Goal: Information Seeking & Learning: Find specific fact

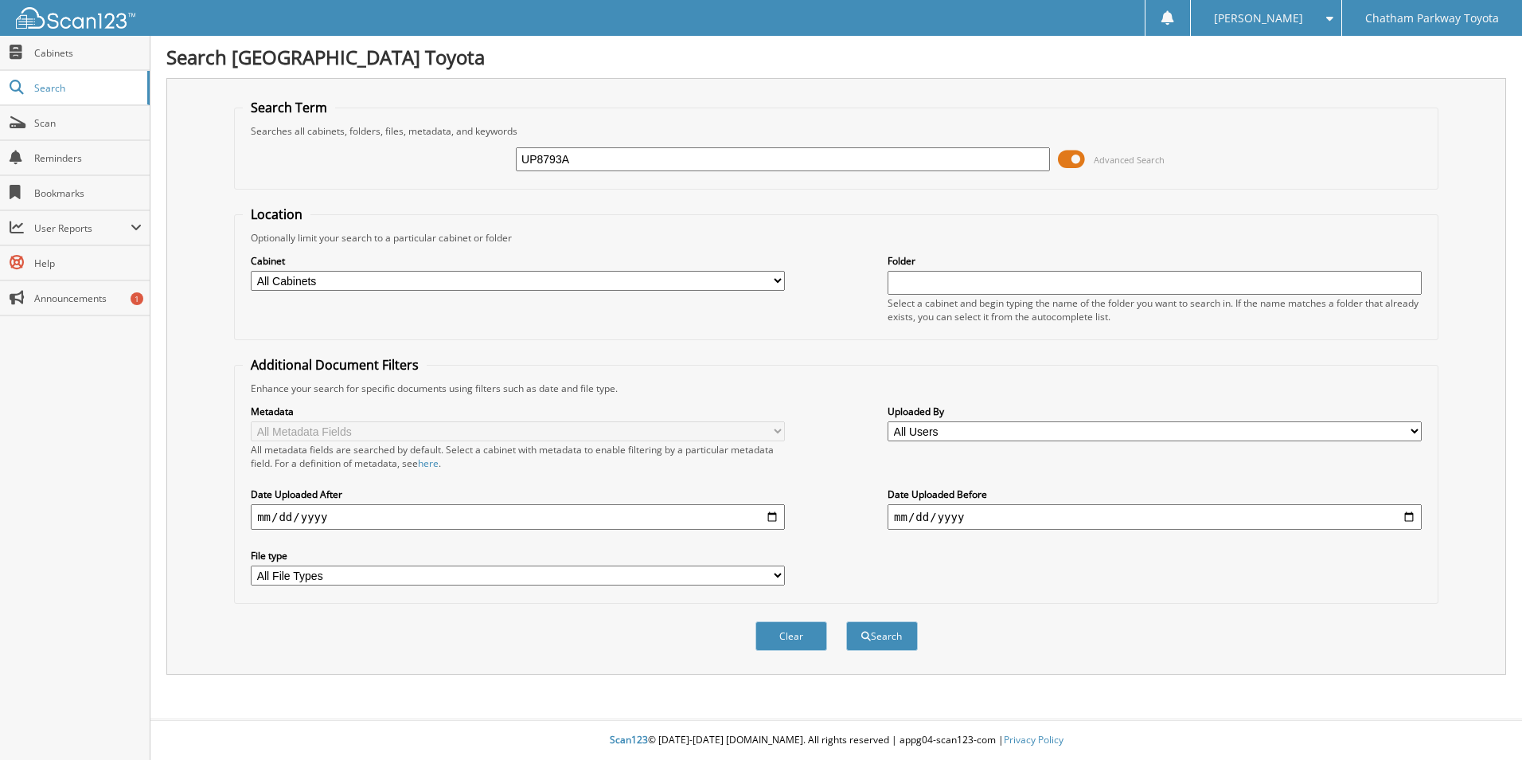
type input "UP8793A"
click at [846, 621] on button "Search" at bounding box center [882, 635] width 72 height 29
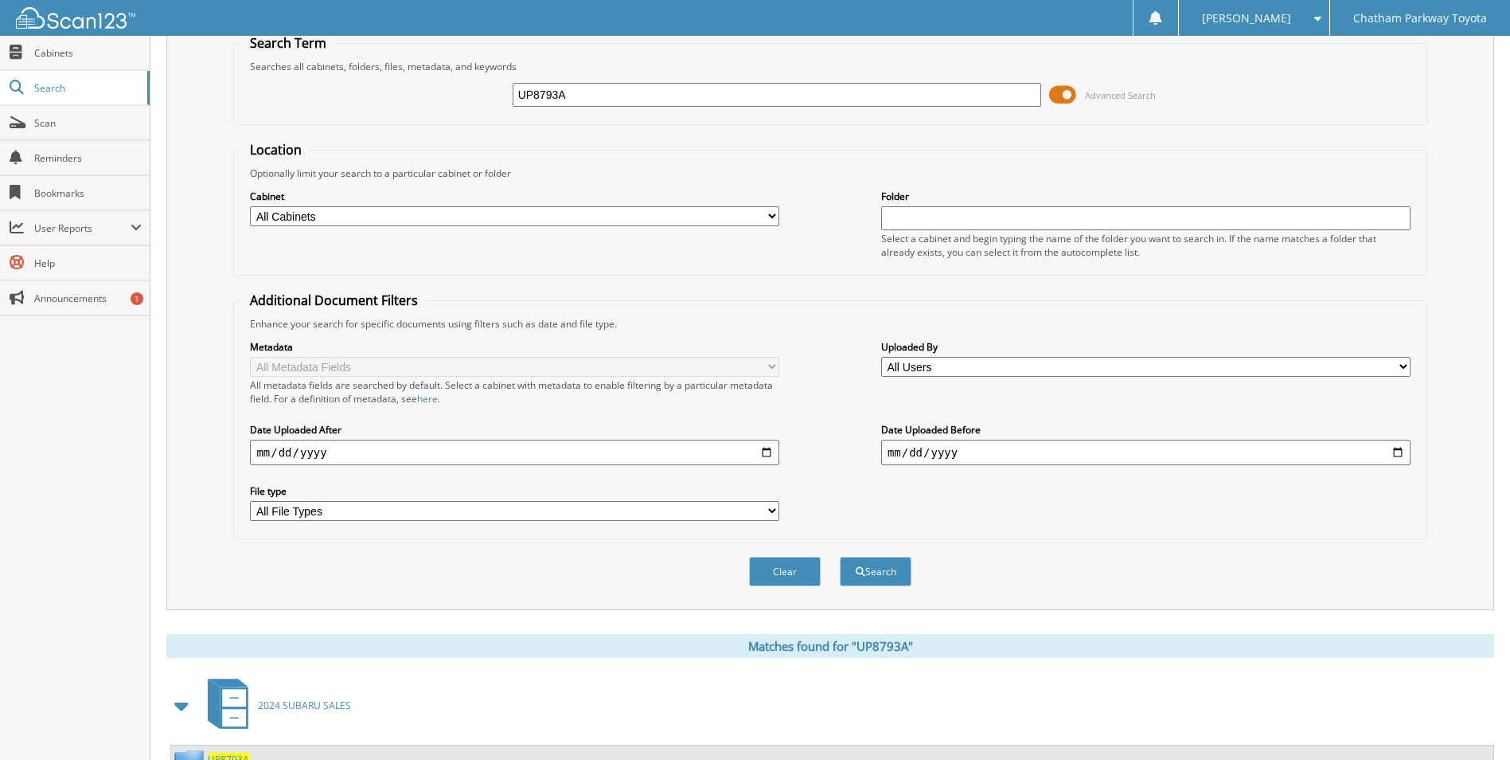
scroll to position [131, 0]
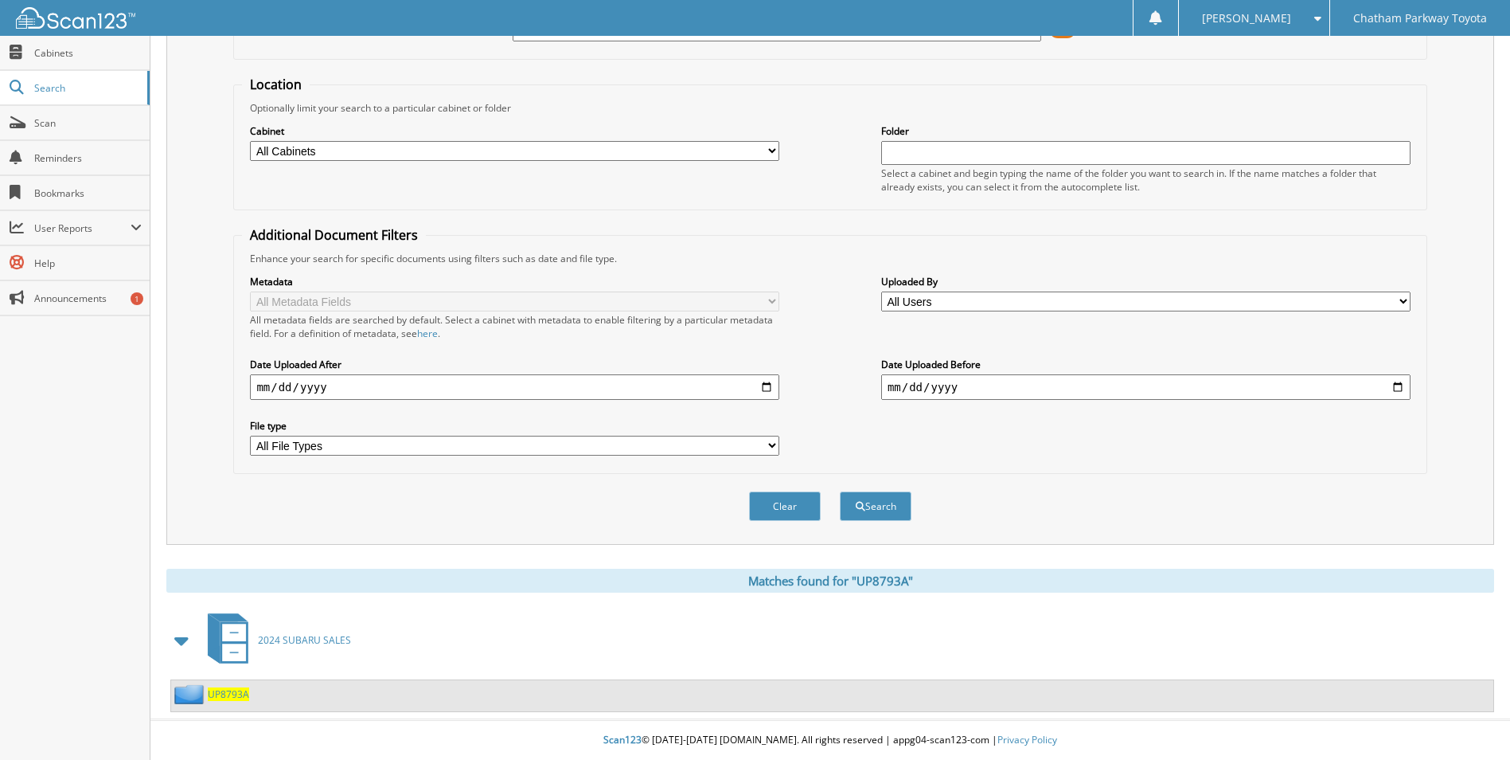
click at [283, 690] on div "UP8793A" at bounding box center [832, 695] width 1323 height 31
click at [257, 694] on div "UP8793A" at bounding box center [832, 695] width 1323 height 31
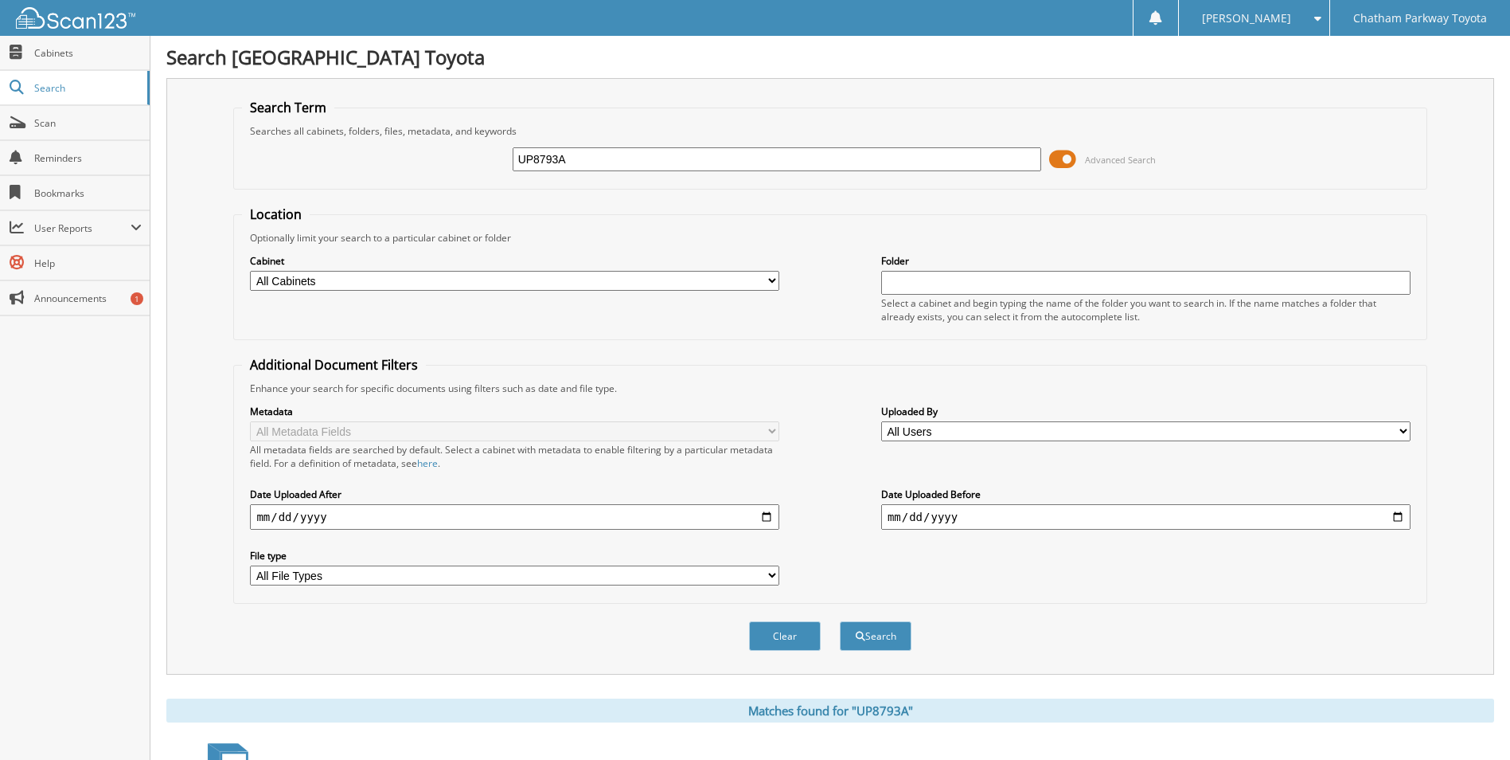
drag, startPoint x: 569, startPoint y: 158, endPoint x: 436, endPoint y: 153, distance: 133.9
click at [436, 153] on div "UP8793A Advanced Search" at bounding box center [830, 159] width 1176 height 43
click at [611, 154] on input "UP8793A" at bounding box center [778, 159] width 530 height 24
paste input "416597"
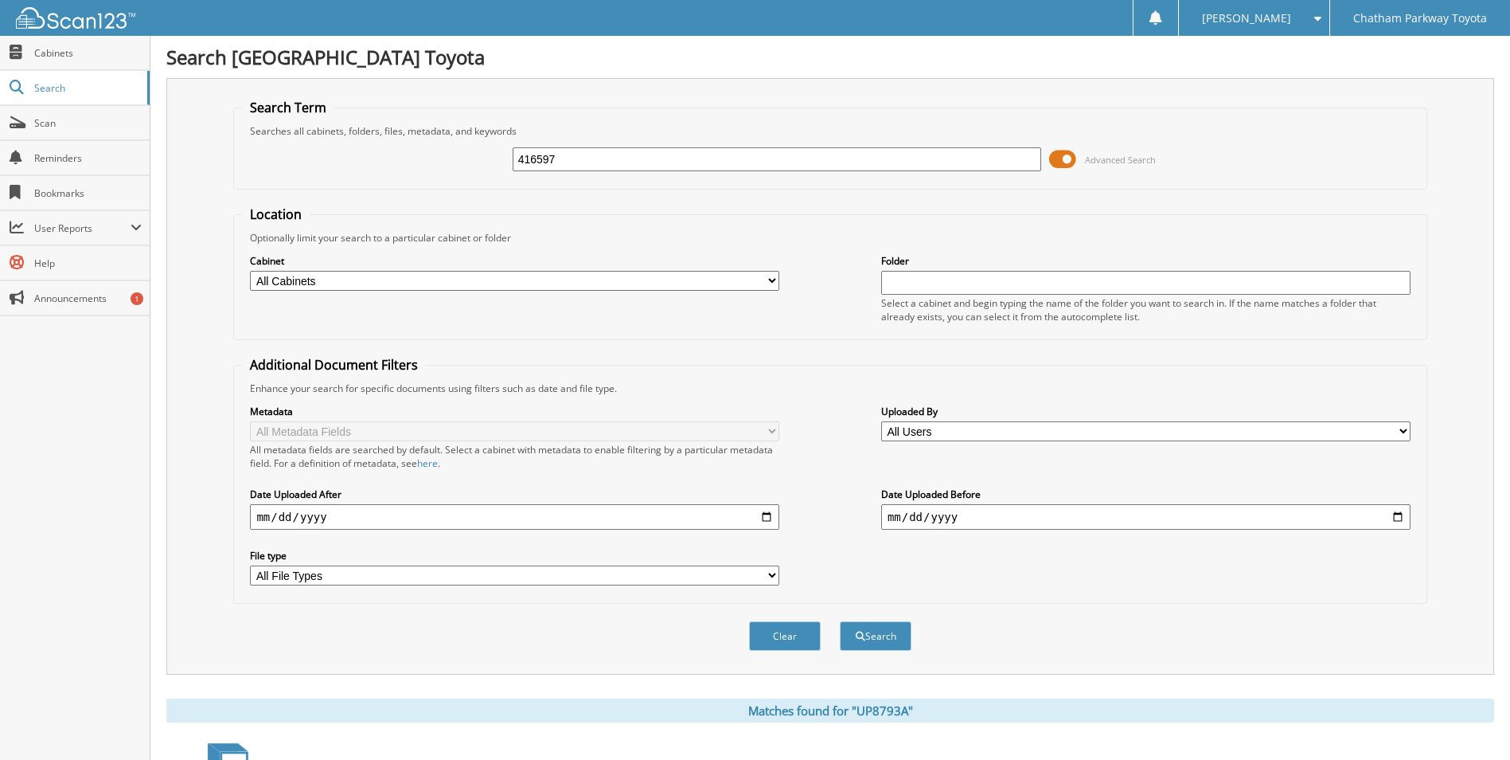
type input "416597"
click at [840, 621] on button "Search" at bounding box center [876, 635] width 72 height 29
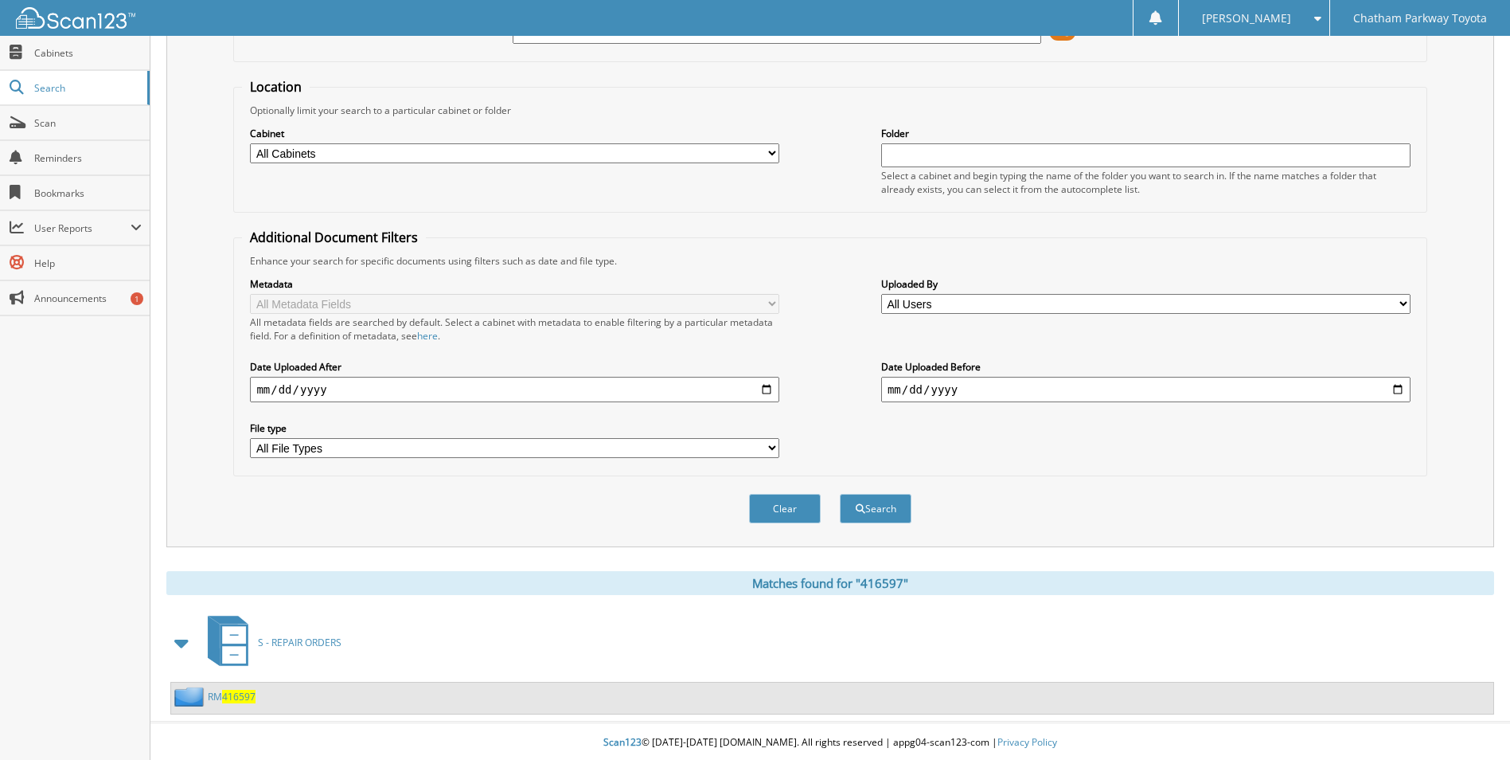
scroll to position [131, 0]
click at [279, 689] on div "RM 416597" at bounding box center [832, 695] width 1323 height 31
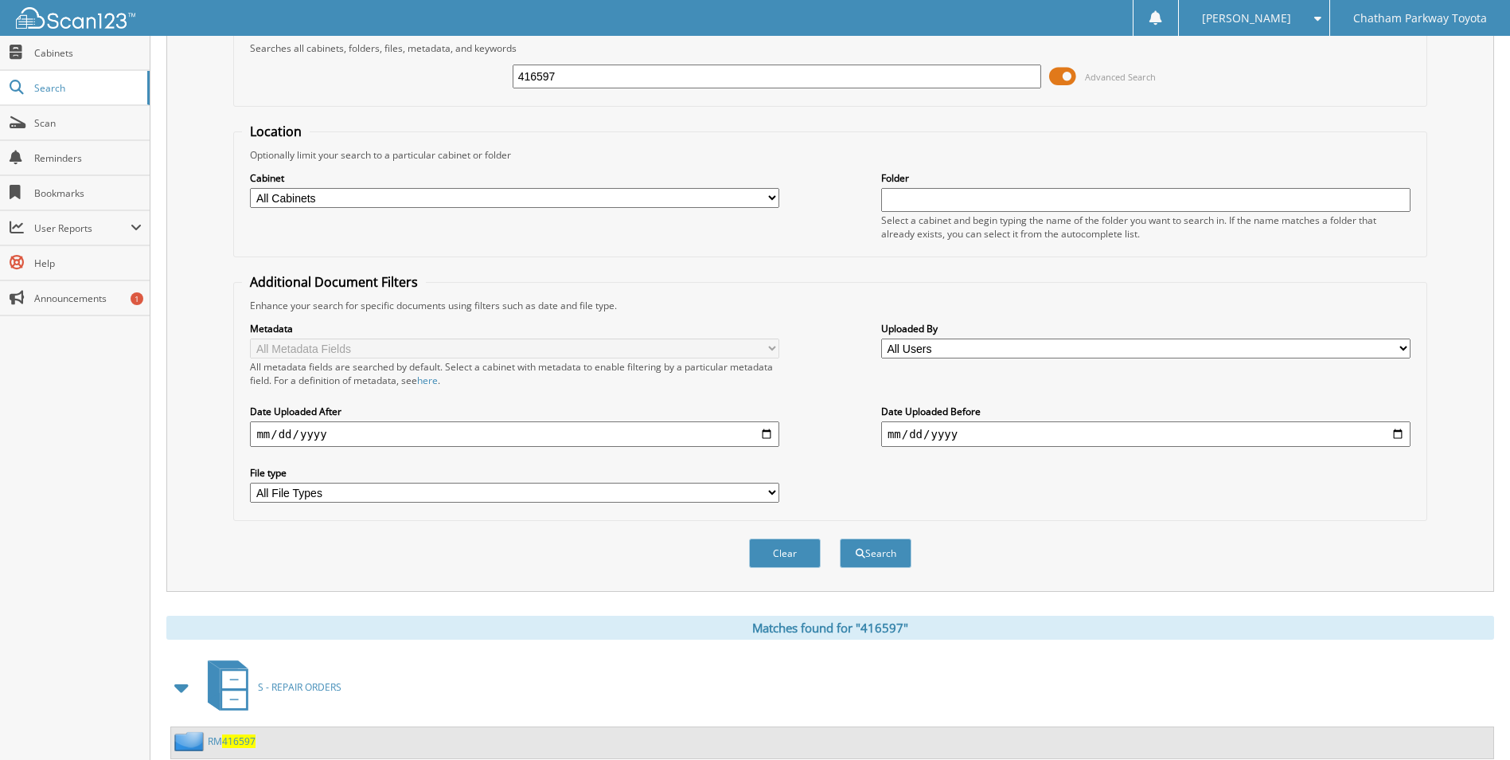
scroll to position [0, 0]
